Goal: Transaction & Acquisition: Purchase product/service

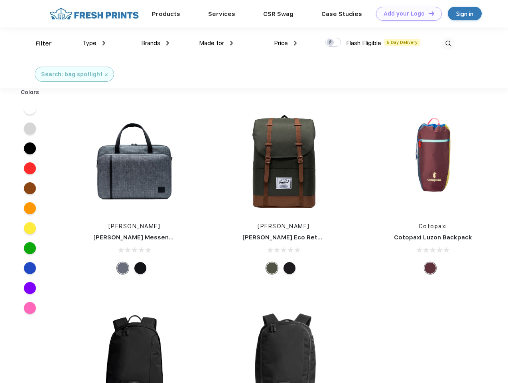
scroll to position [0, 0]
click at [406, 14] on link "Add your Logo Design Tool" at bounding box center [409, 14] width 66 height 14
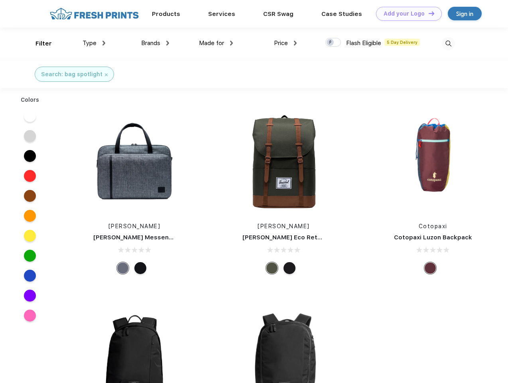
click at [0, 0] on div "Design Tool" at bounding box center [0, 0] width 0 height 0
click at [428, 13] on link "Add your Logo Design Tool" at bounding box center [409, 14] width 66 height 14
click at [38, 43] on div "Filter" at bounding box center [43, 43] width 16 height 9
click at [94, 43] on span "Type" at bounding box center [90, 42] width 14 height 7
click at [155, 43] on span "Brands" at bounding box center [150, 42] width 19 height 7
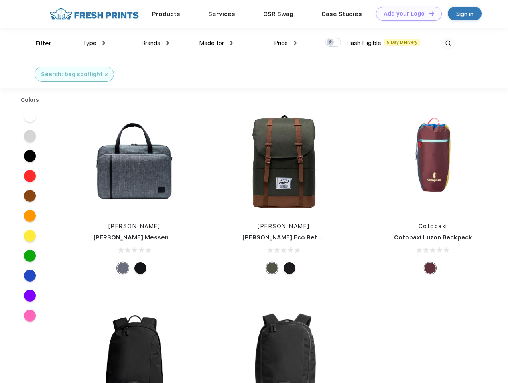
click at [216, 43] on span "Made for" at bounding box center [211, 42] width 25 height 7
click at [286, 43] on span "Price" at bounding box center [281, 42] width 14 height 7
click at [333, 43] on div at bounding box center [333, 42] width 16 height 9
click at [331, 43] on input "checkbox" at bounding box center [327, 39] width 5 height 5
click at [448, 43] on img at bounding box center [448, 43] width 13 height 13
